Goal: Go to known website: Go to known website

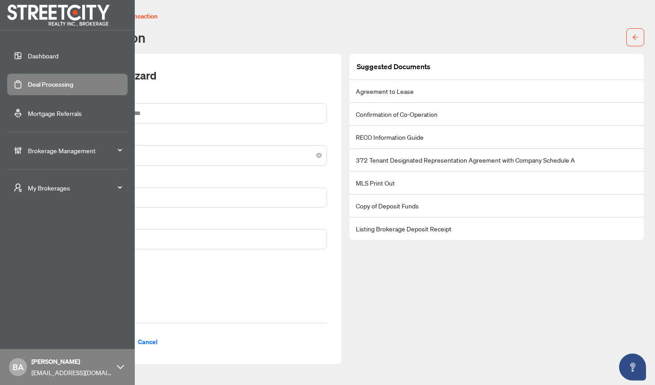
click at [38, 185] on span "My Brokerages" at bounding box center [74, 188] width 93 height 10
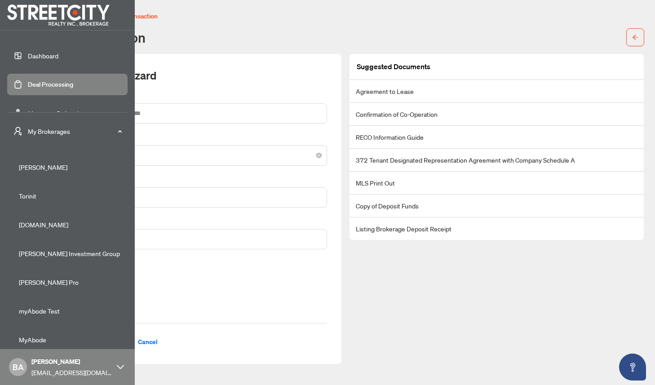
click at [32, 223] on span "[DOMAIN_NAME]" at bounding box center [70, 225] width 102 height 10
